Goal: Information Seeking & Learning: Check status

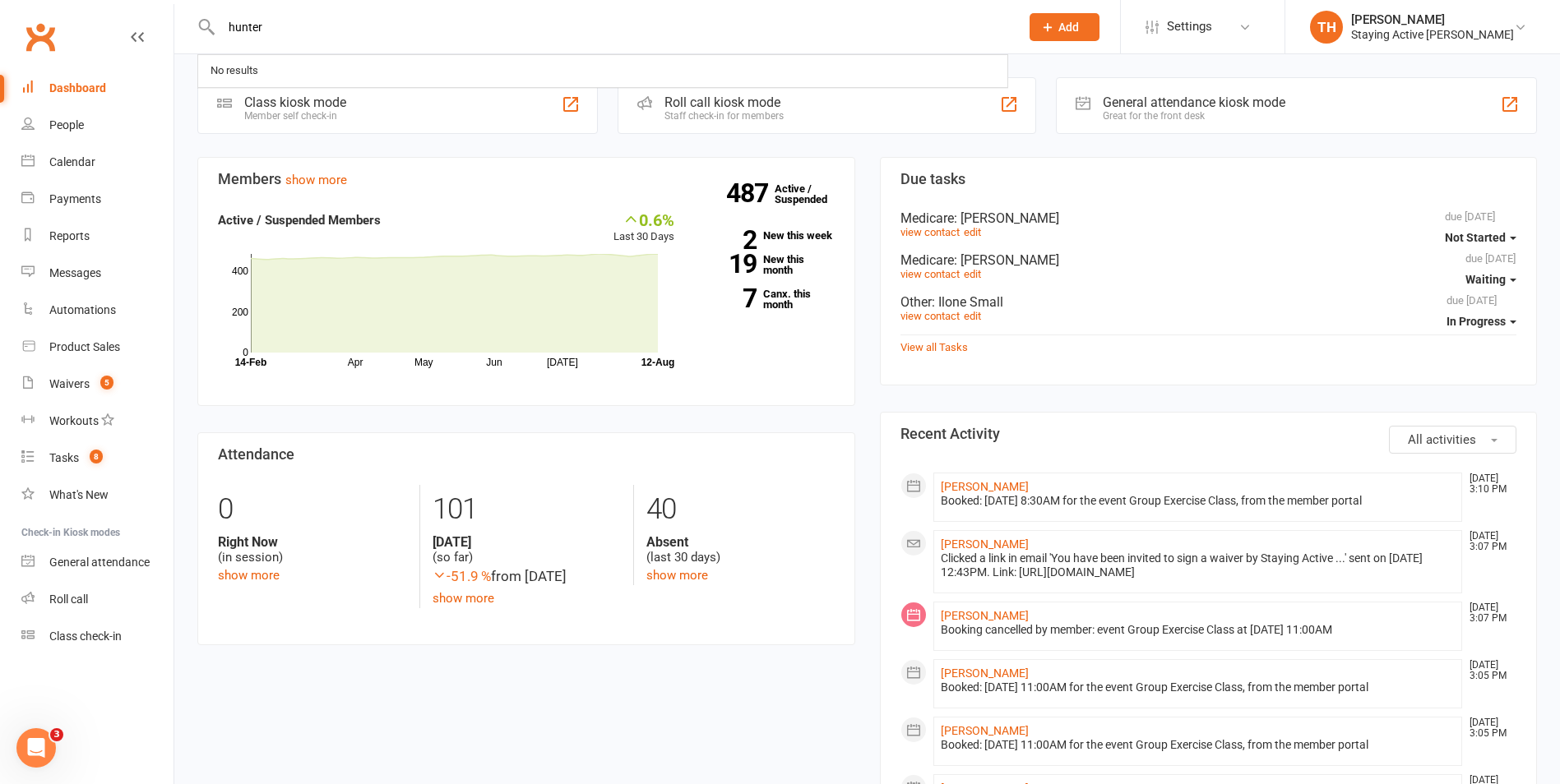
type input "hunter"
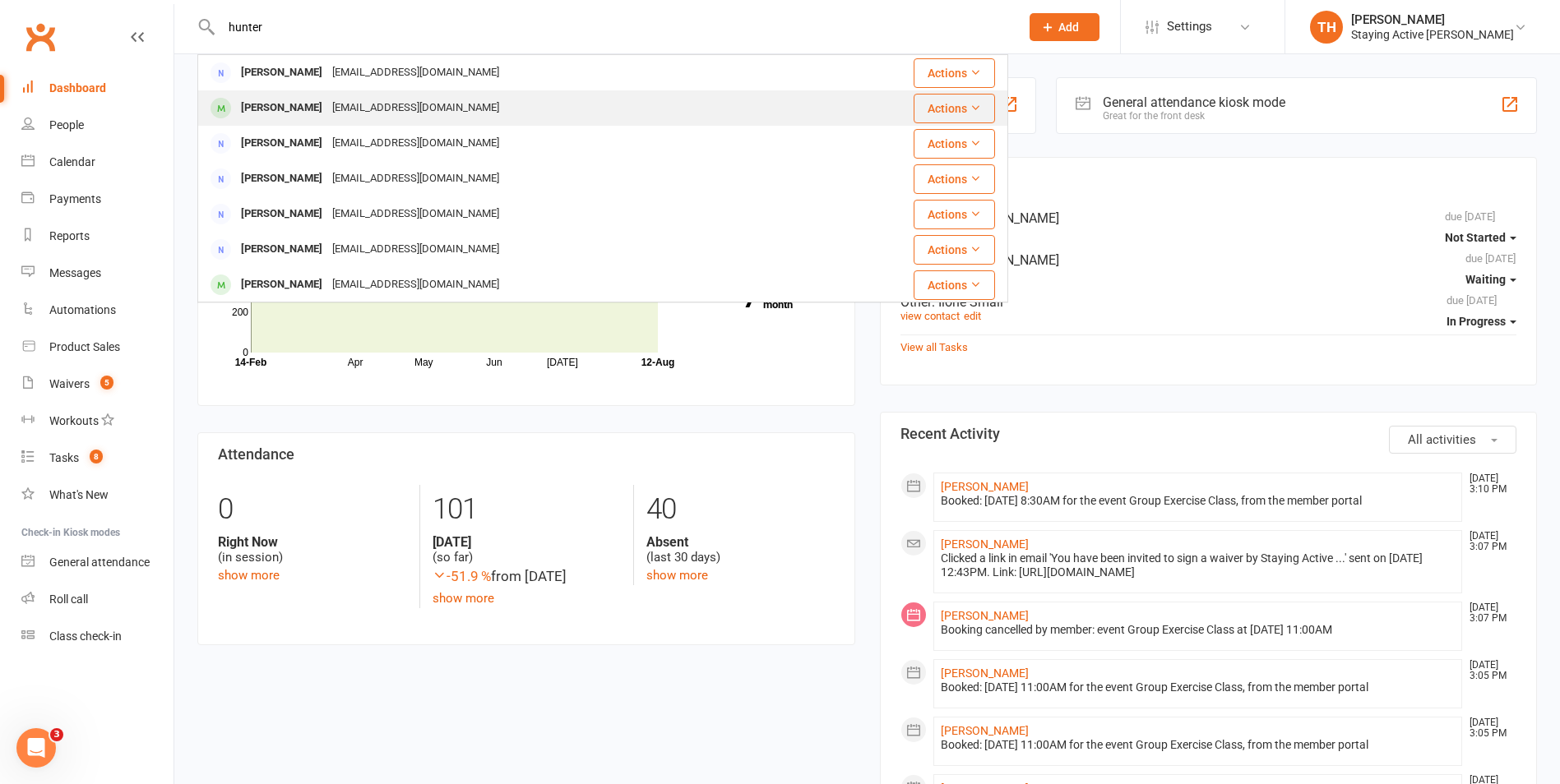
click at [327, 110] on div "[EMAIL_ADDRESS][DOMAIN_NAME]" at bounding box center [416, 108] width 177 height 24
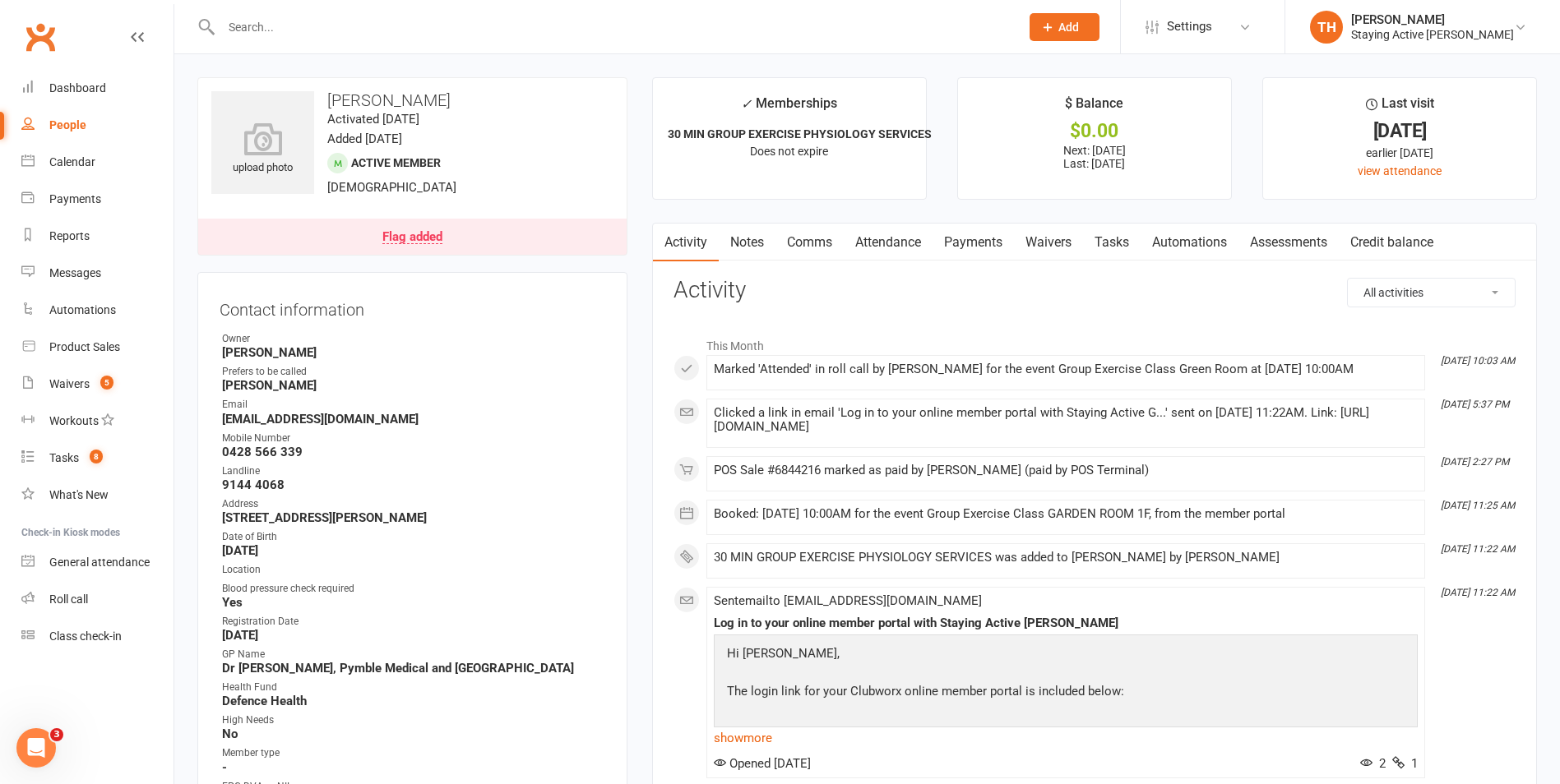
click at [904, 248] on link "Attendance" at bounding box center [888, 242] width 88 height 38
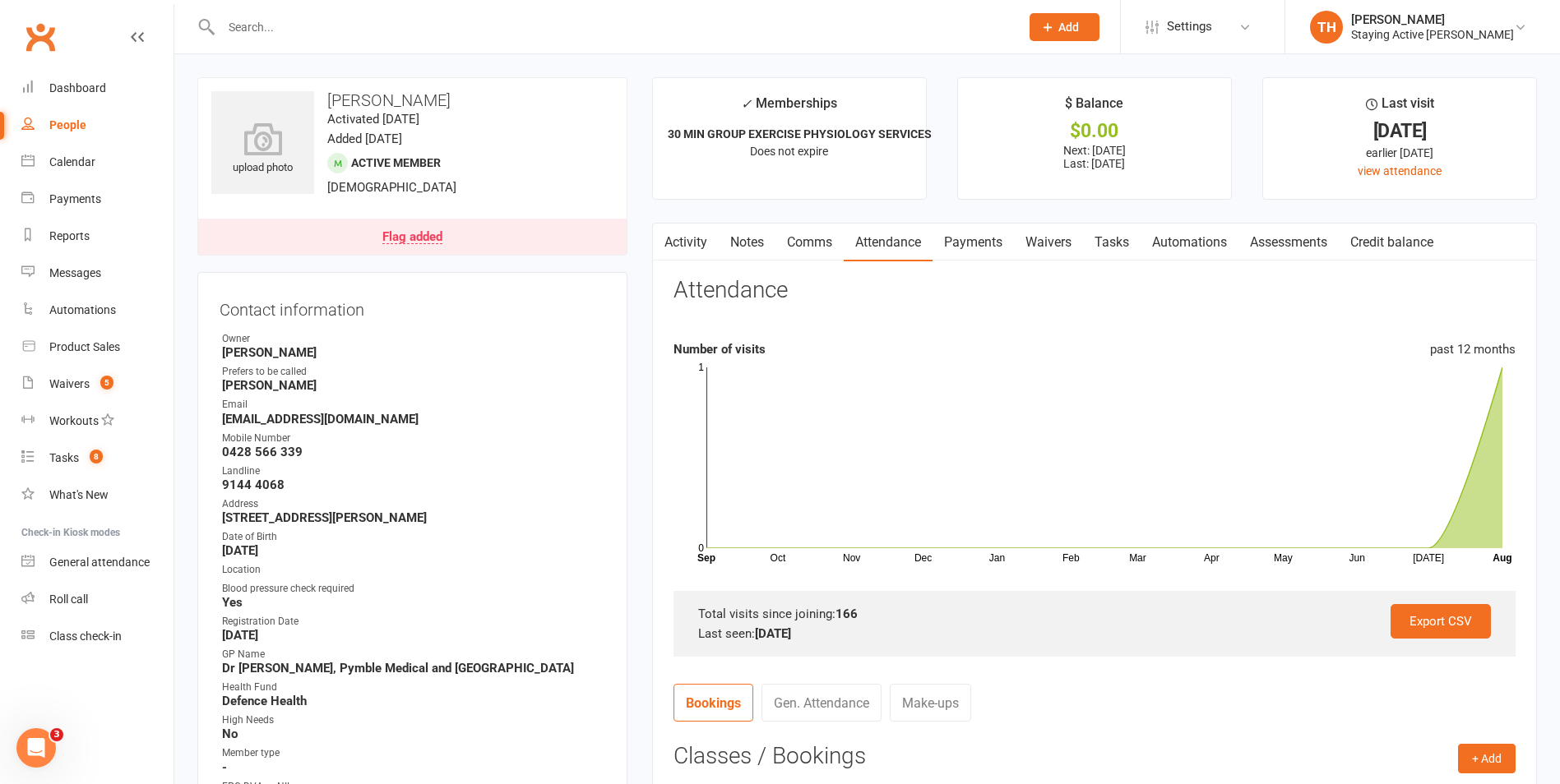
click at [431, 227] on link "Flag added" at bounding box center [412, 236] width 428 height 36
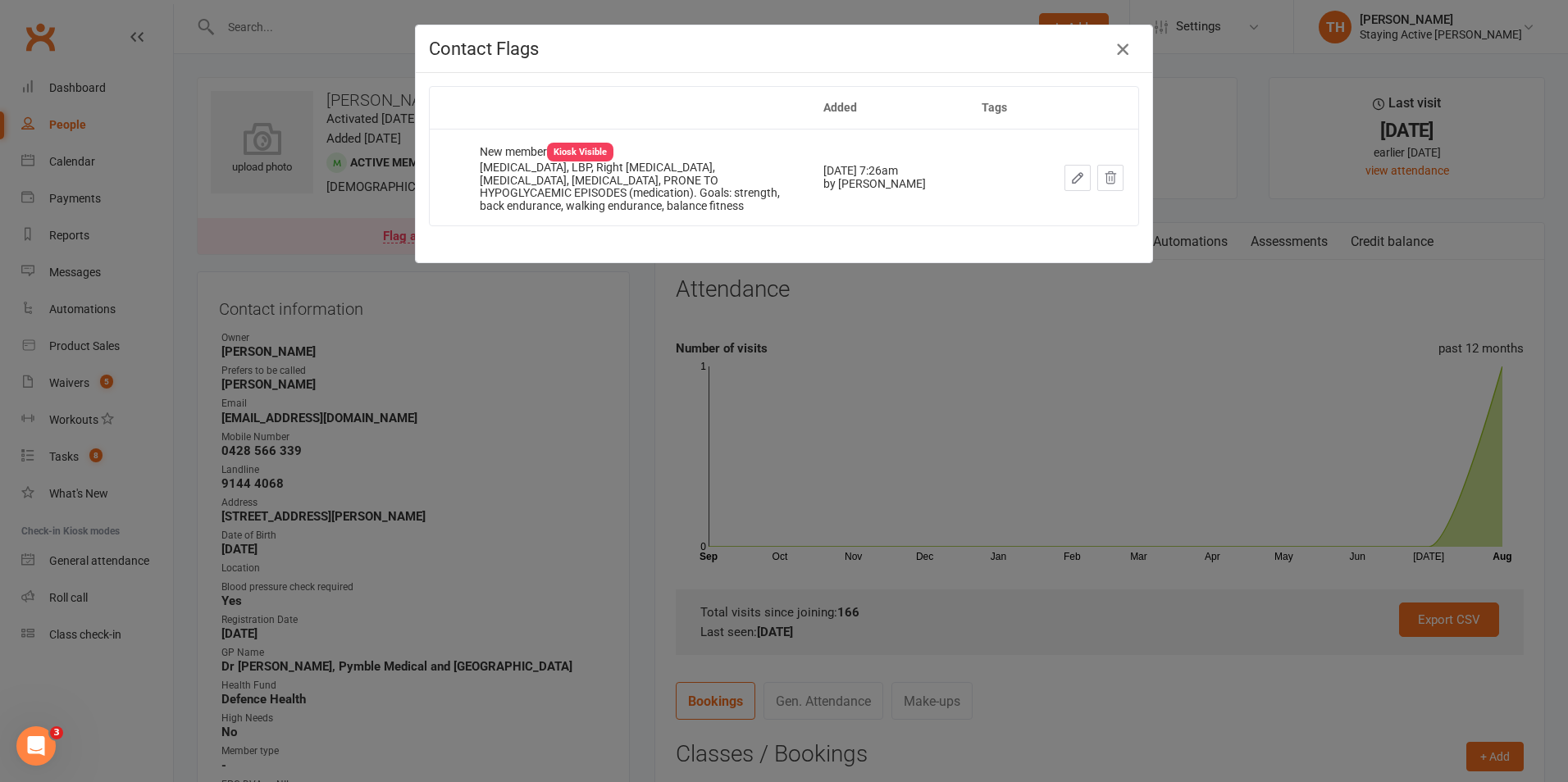
click at [1119, 46] on icon "button" at bounding box center [1122, 49] width 19 height 19
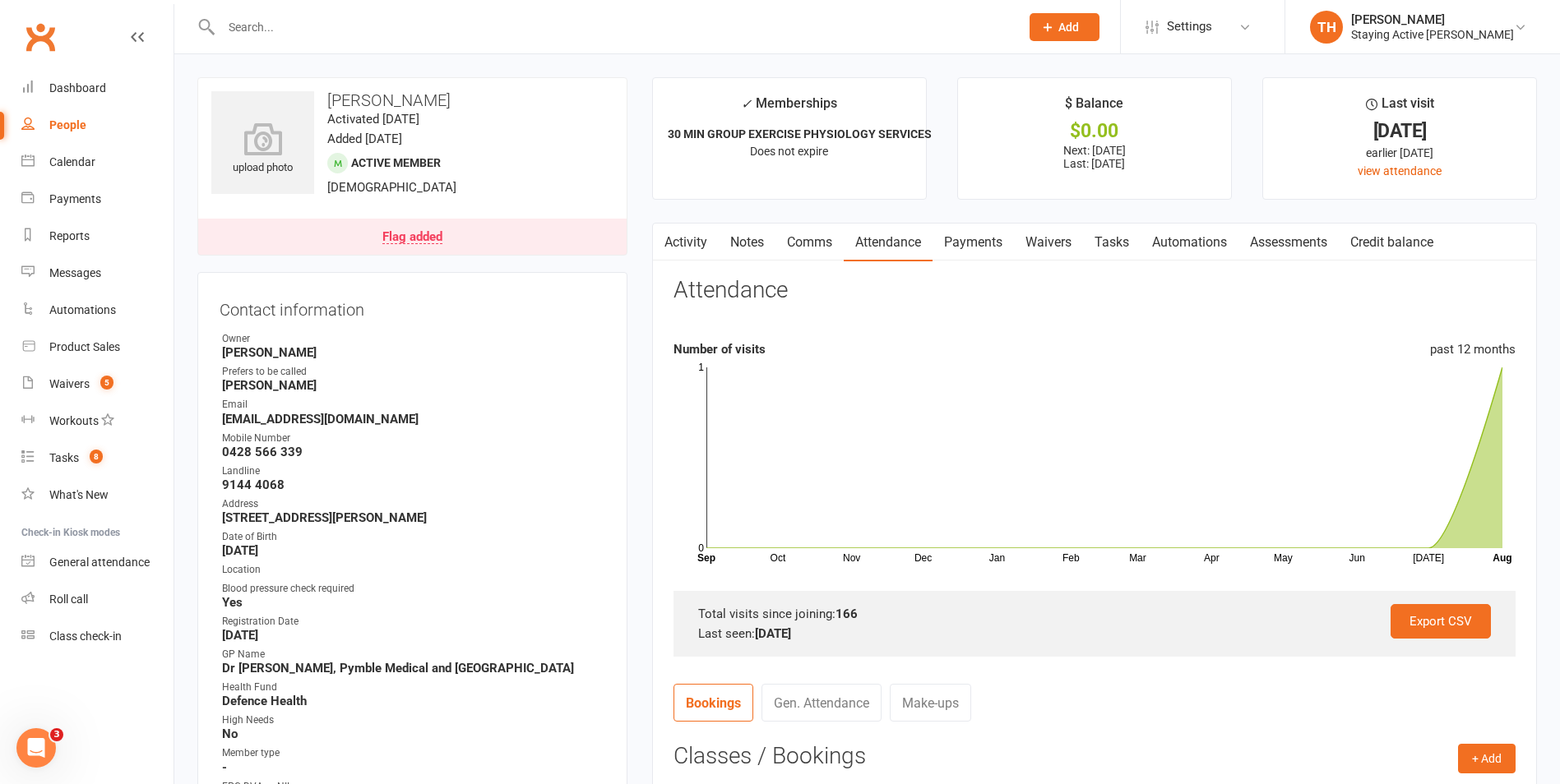
click at [704, 239] on link "Activity" at bounding box center [686, 242] width 65 height 38
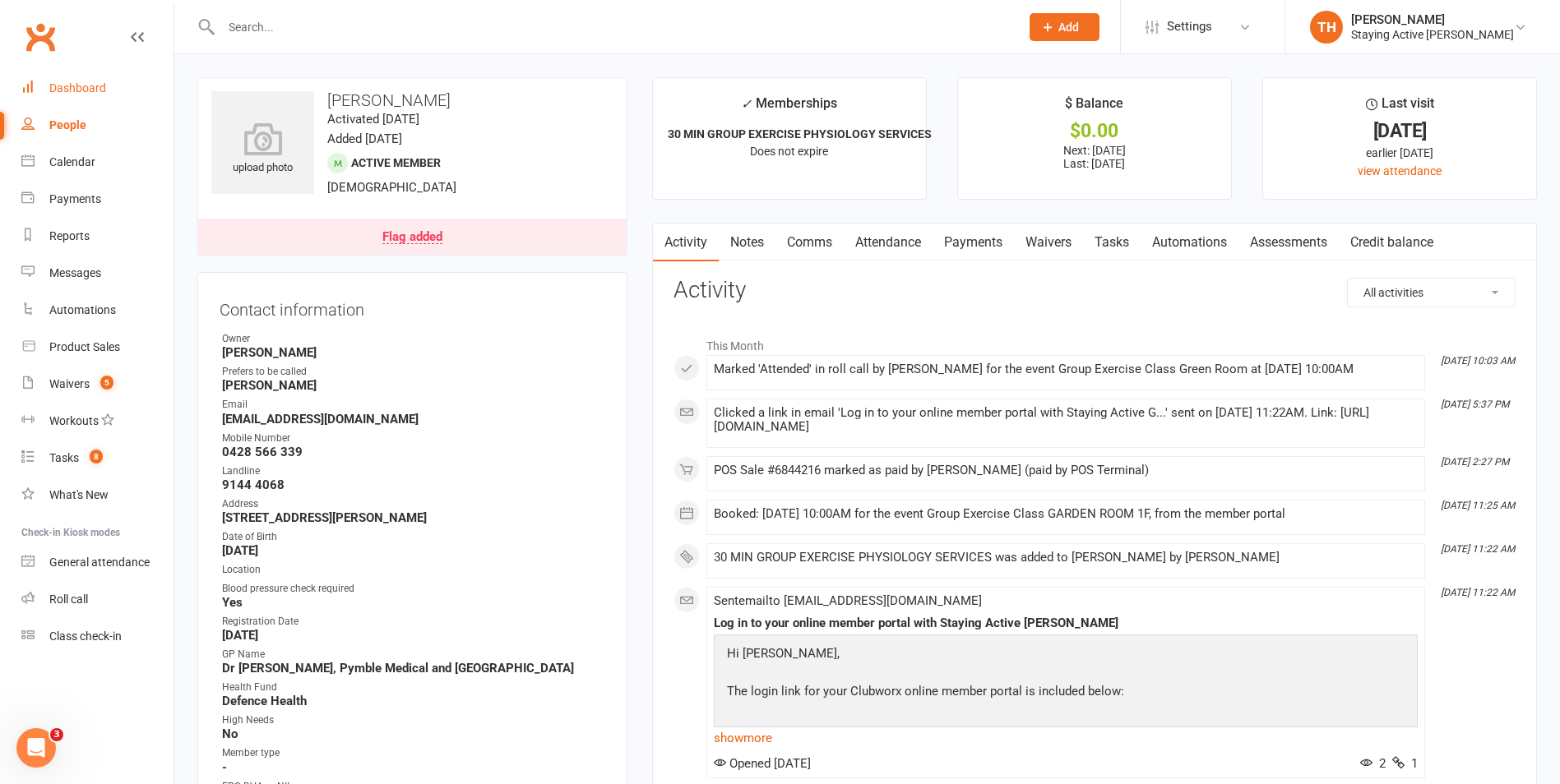
click at [62, 81] on div "Dashboard" at bounding box center [78, 88] width 57 height 13
